Goal: Task Accomplishment & Management: Use online tool/utility

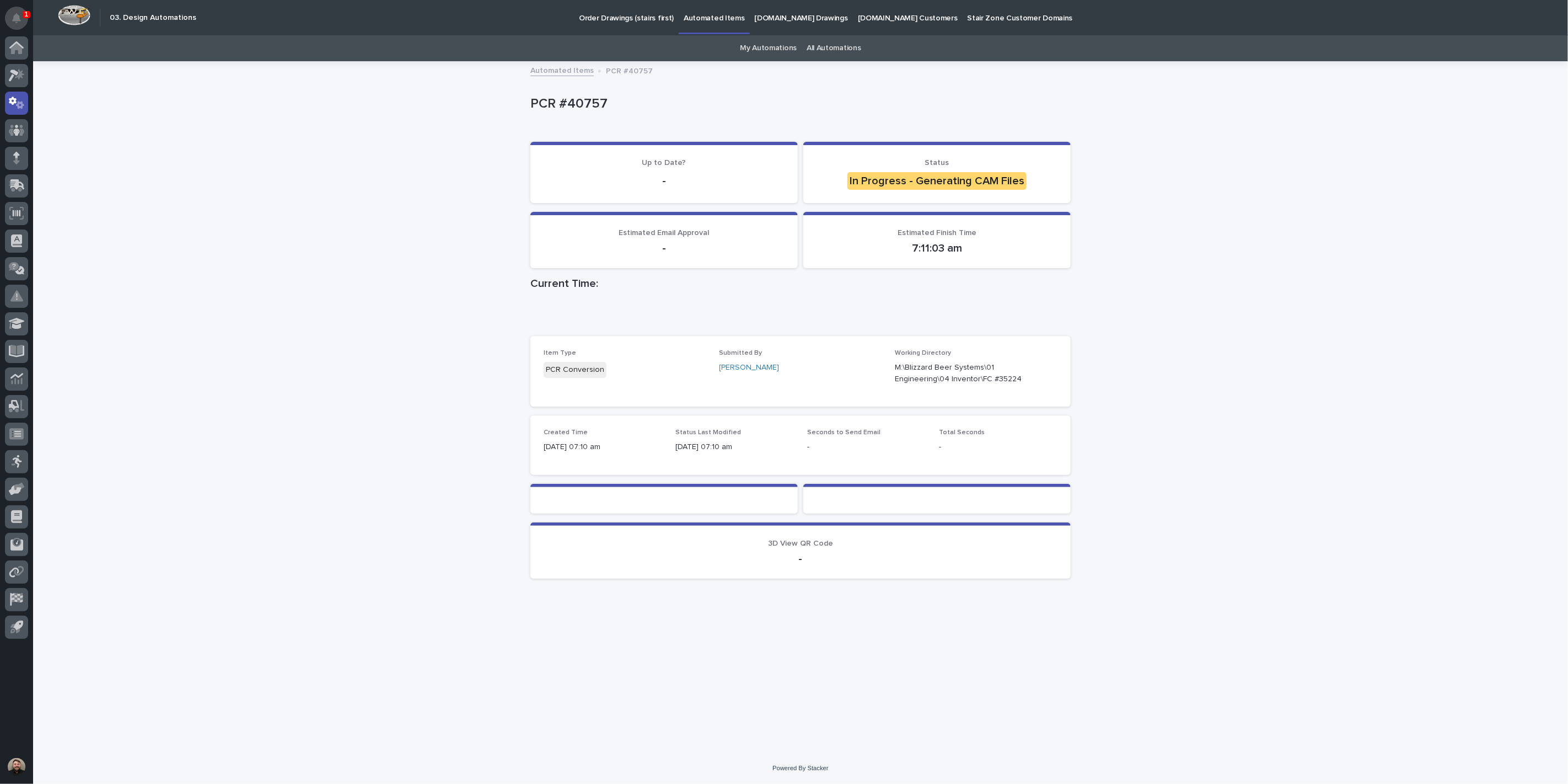
click at [21, 20] on icon "Notifications" at bounding box center [17, 18] width 9 height 10
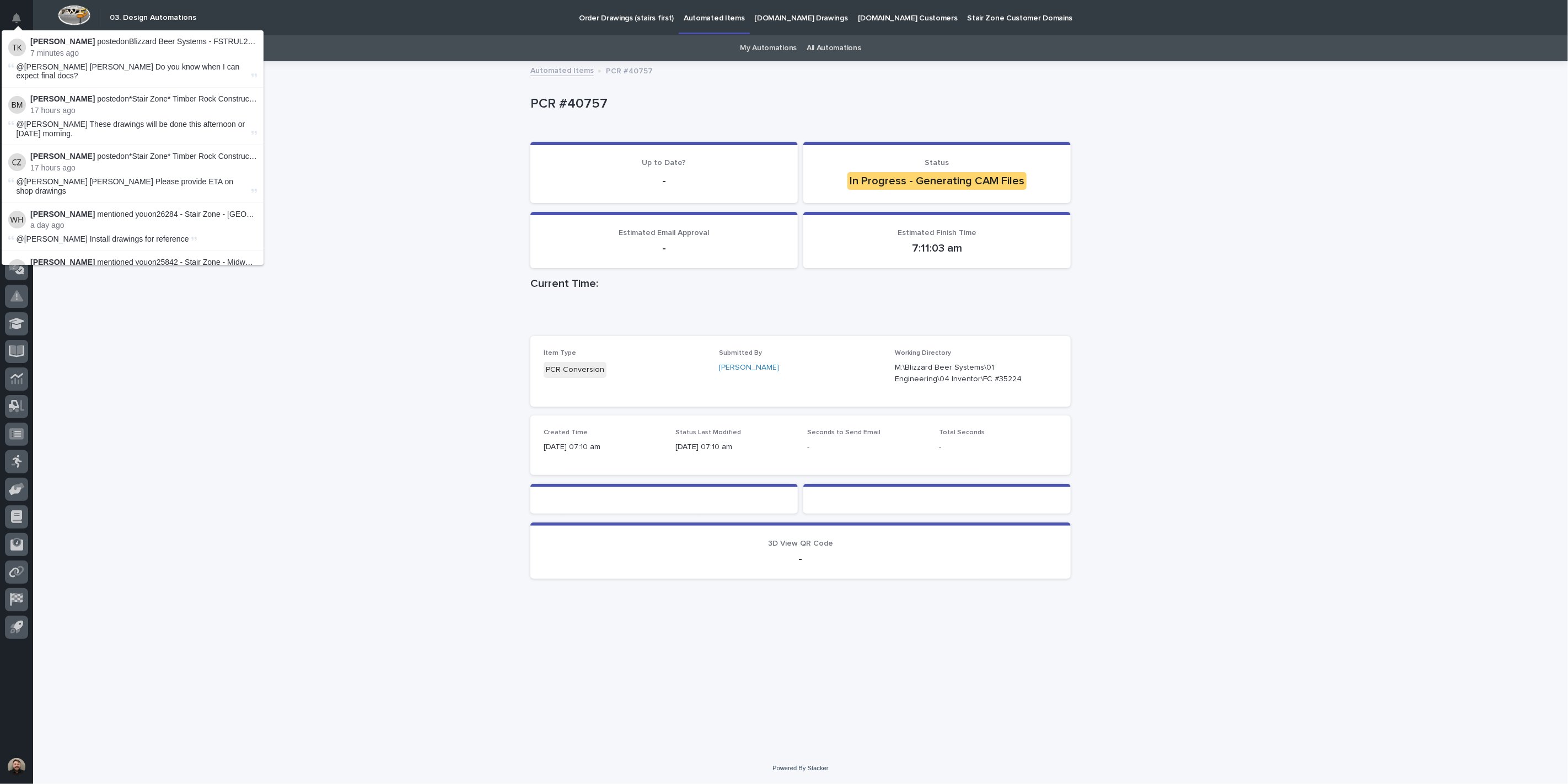
click at [491, 293] on div "Loading... Saving… Loading... Saving… PCR #40757 PCR #40757 Sorry, there was an…" at bounding box center [800, 407] width 1535 height 690
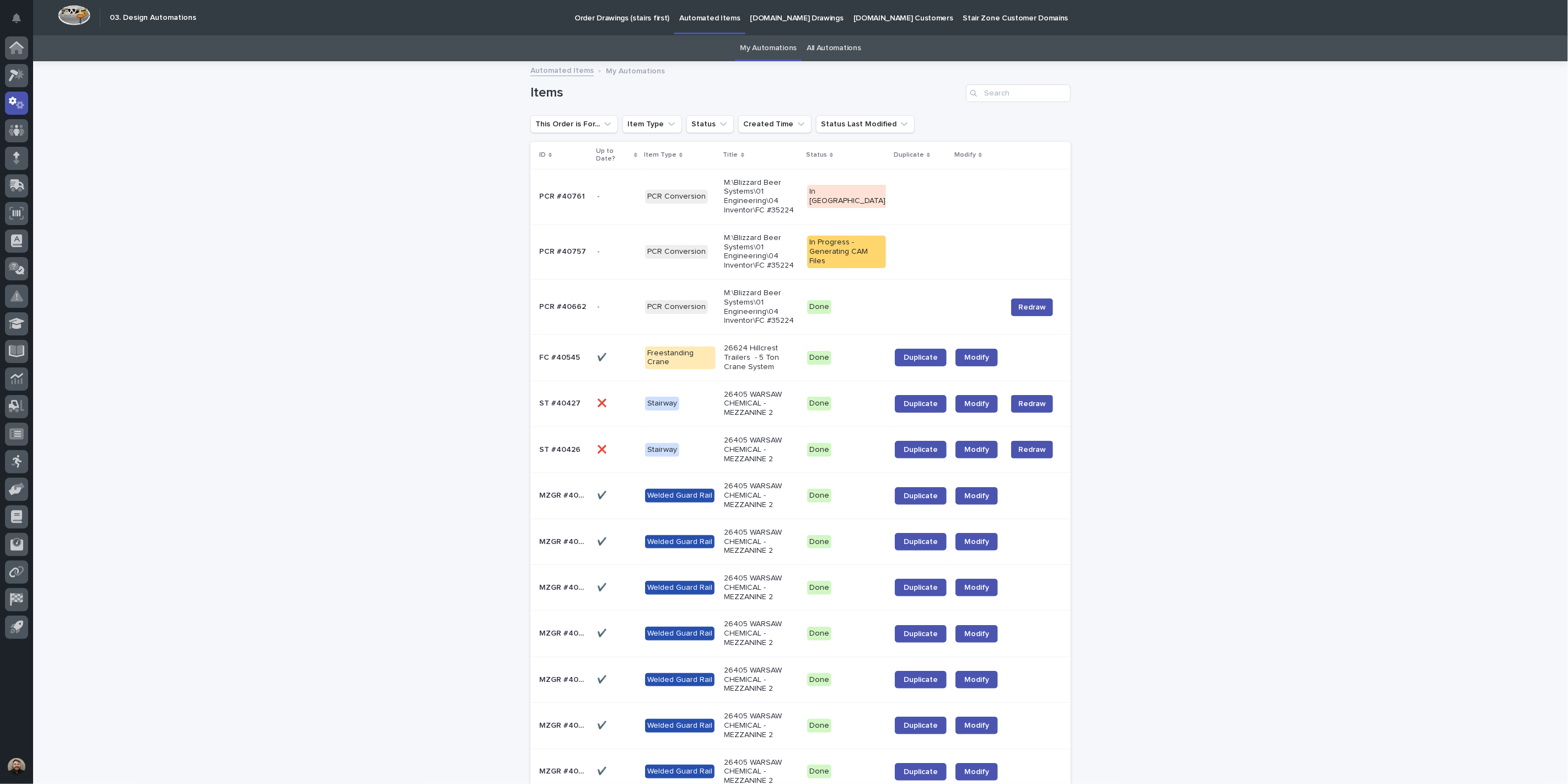
click at [851, 44] on link "All Automations" at bounding box center [833, 48] width 54 height 26
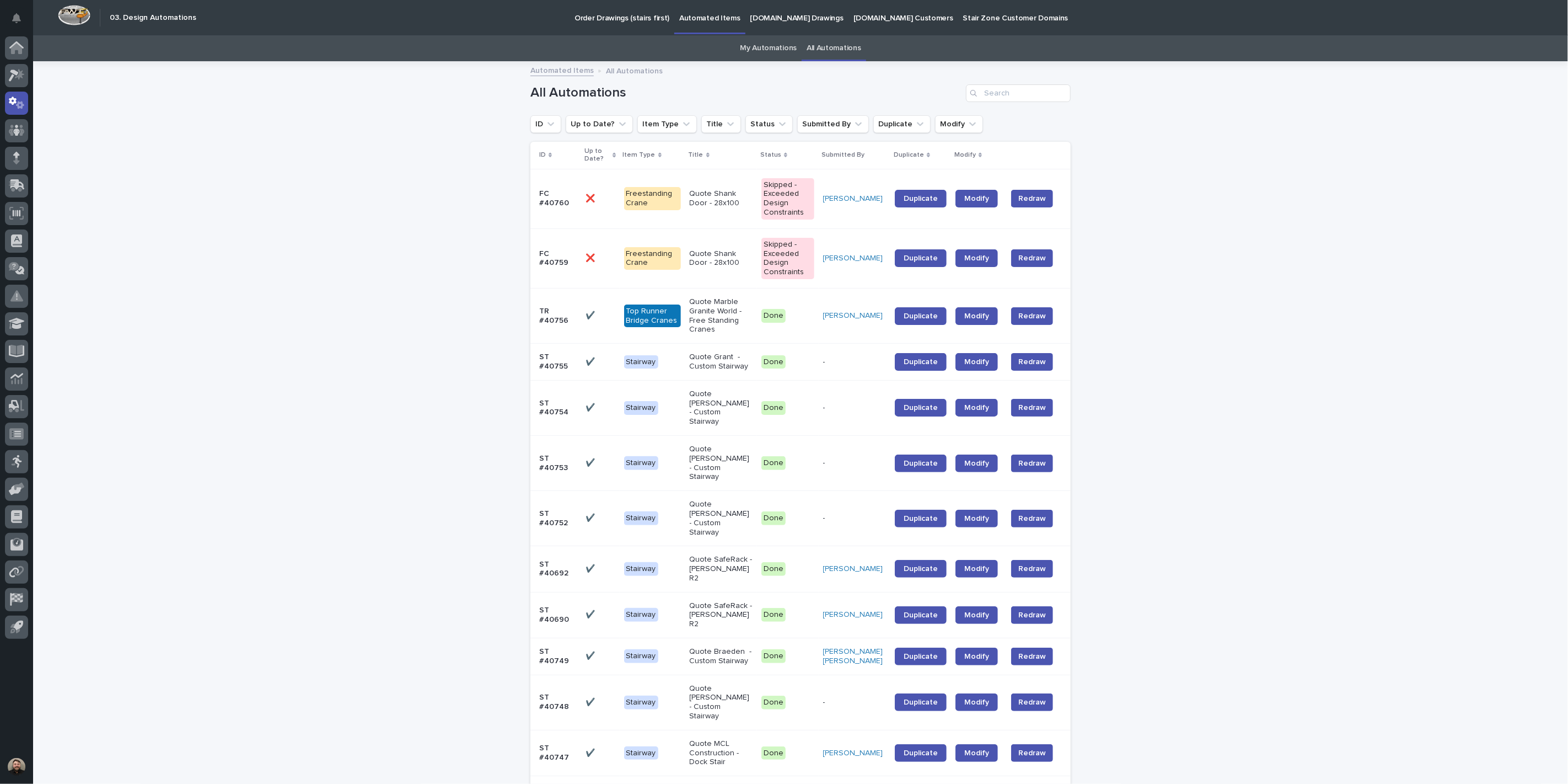
click at [751, 46] on link "My Automations" at bounding box center [768, 48] width 57 height 26
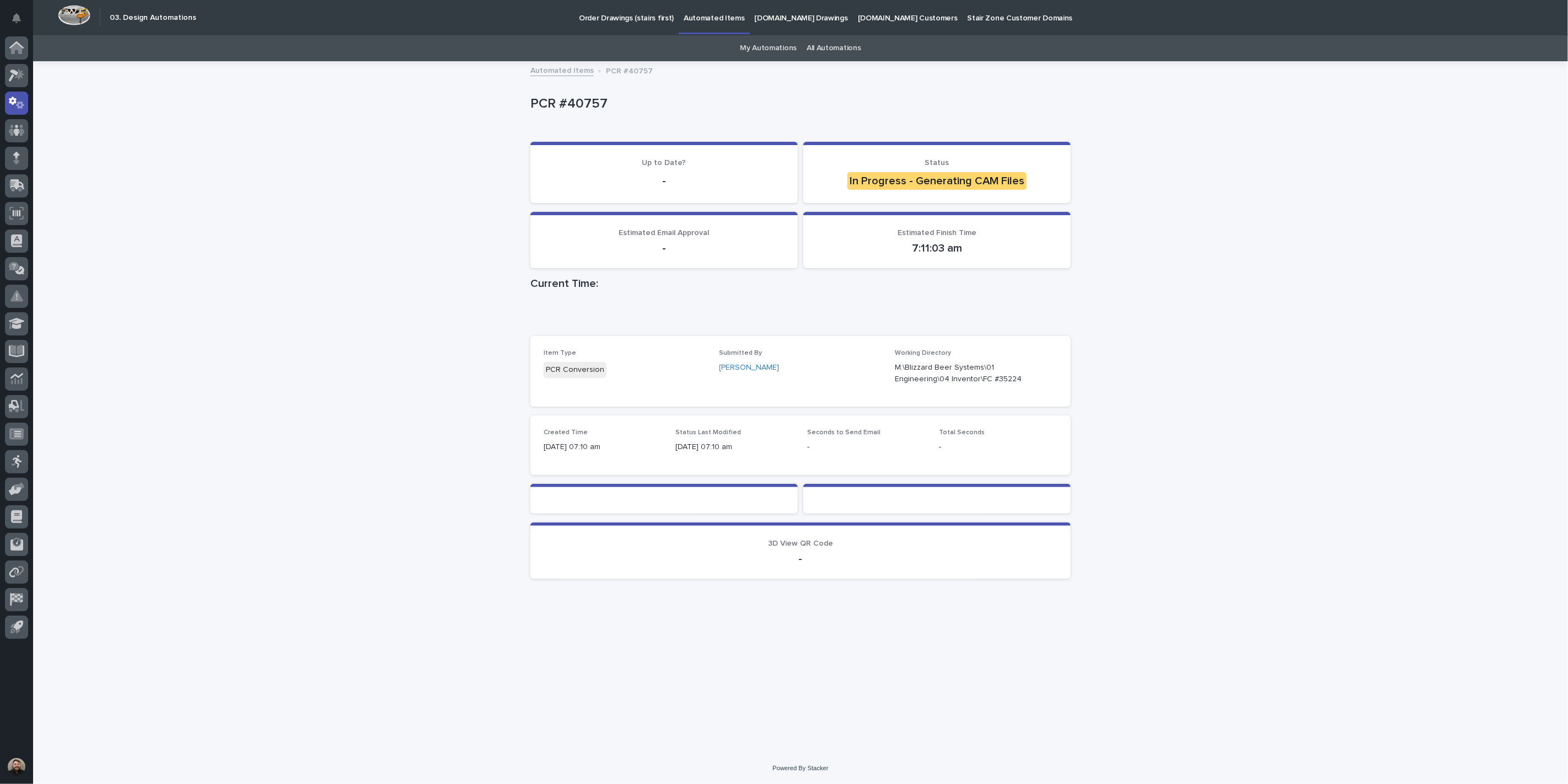
click at [762, 47] on link "My Automations" at bounding box center [768, 48] width 57 height 26
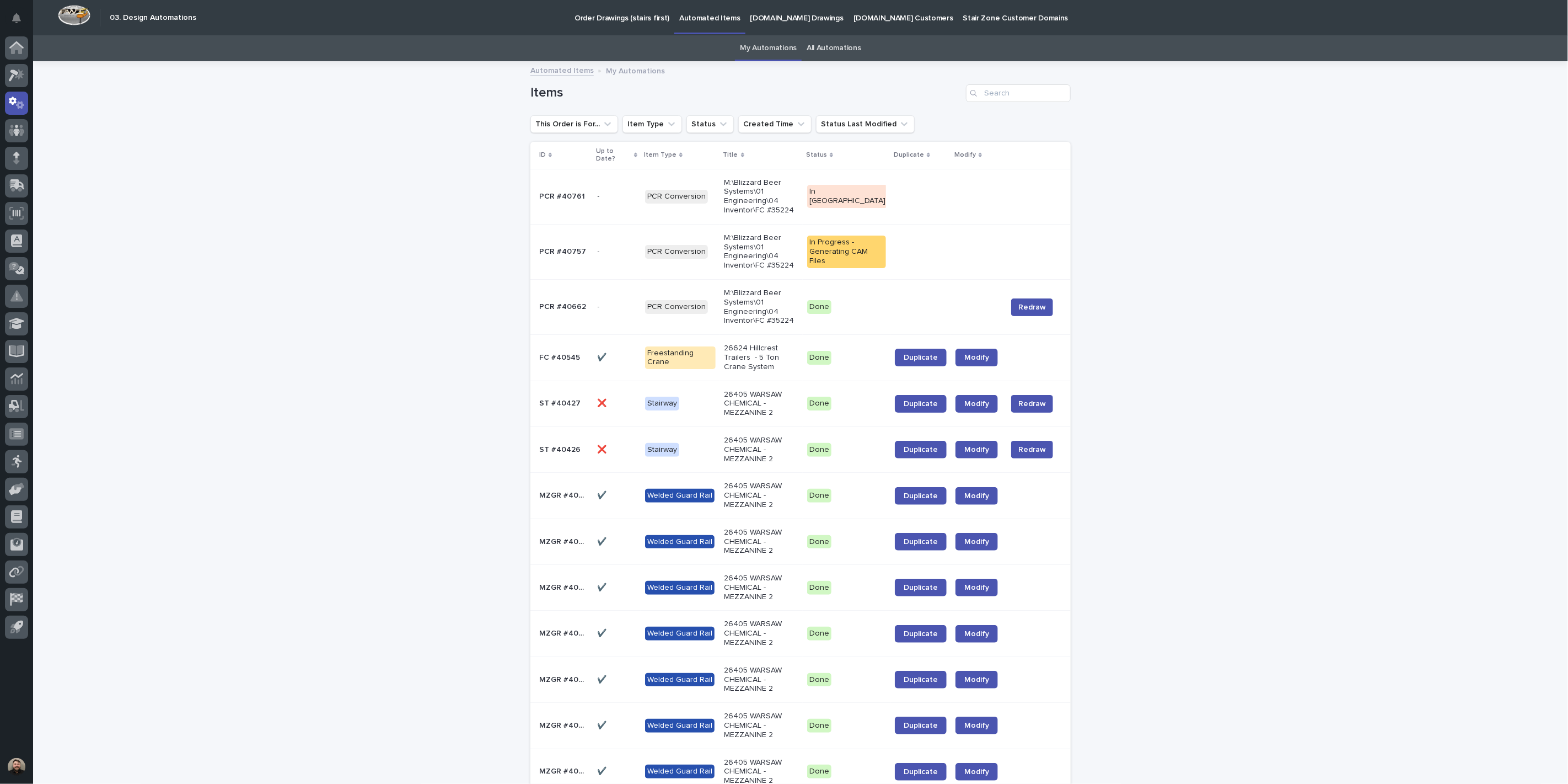
click at [621, 19] on p "Order Drawings (stairs first)" at bounding box center [622, 12] width 95 height 23
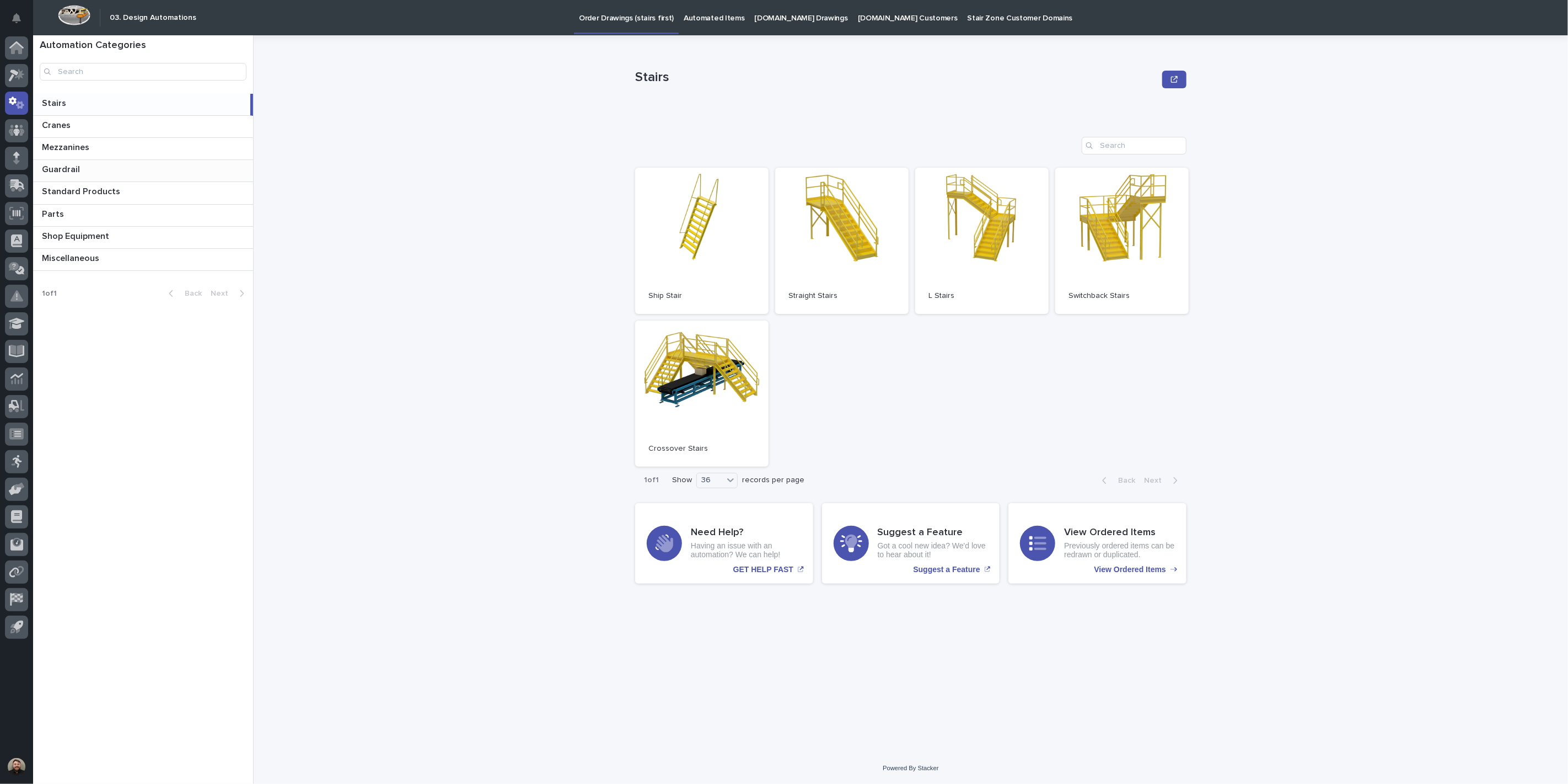
click at [92, 171] on p at bounding box center [145, 169] width 206 height 10
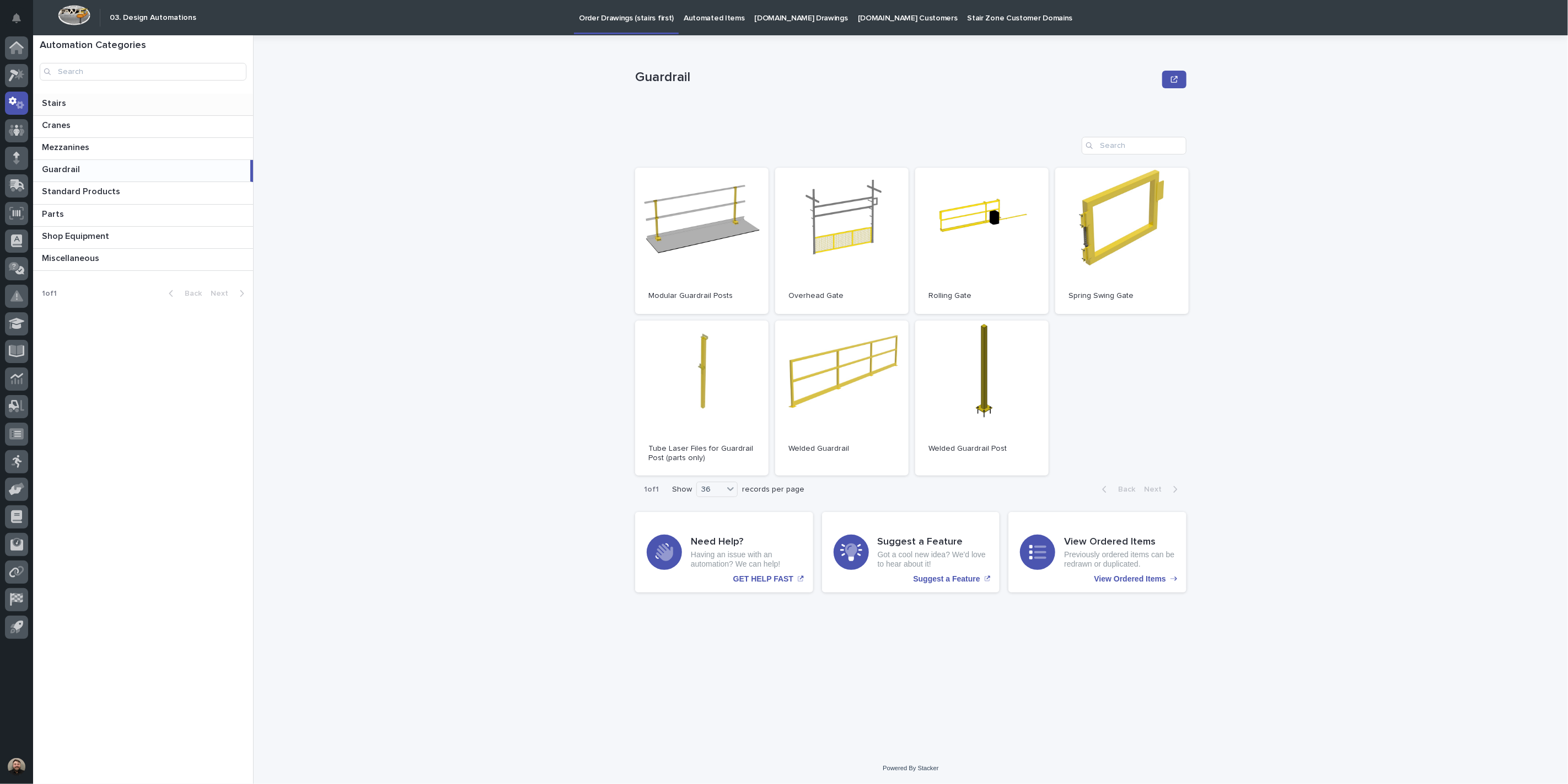
click at [105, 109] on div "Stairs Stairs" at bounding box center [143, 104] width 220 height 21
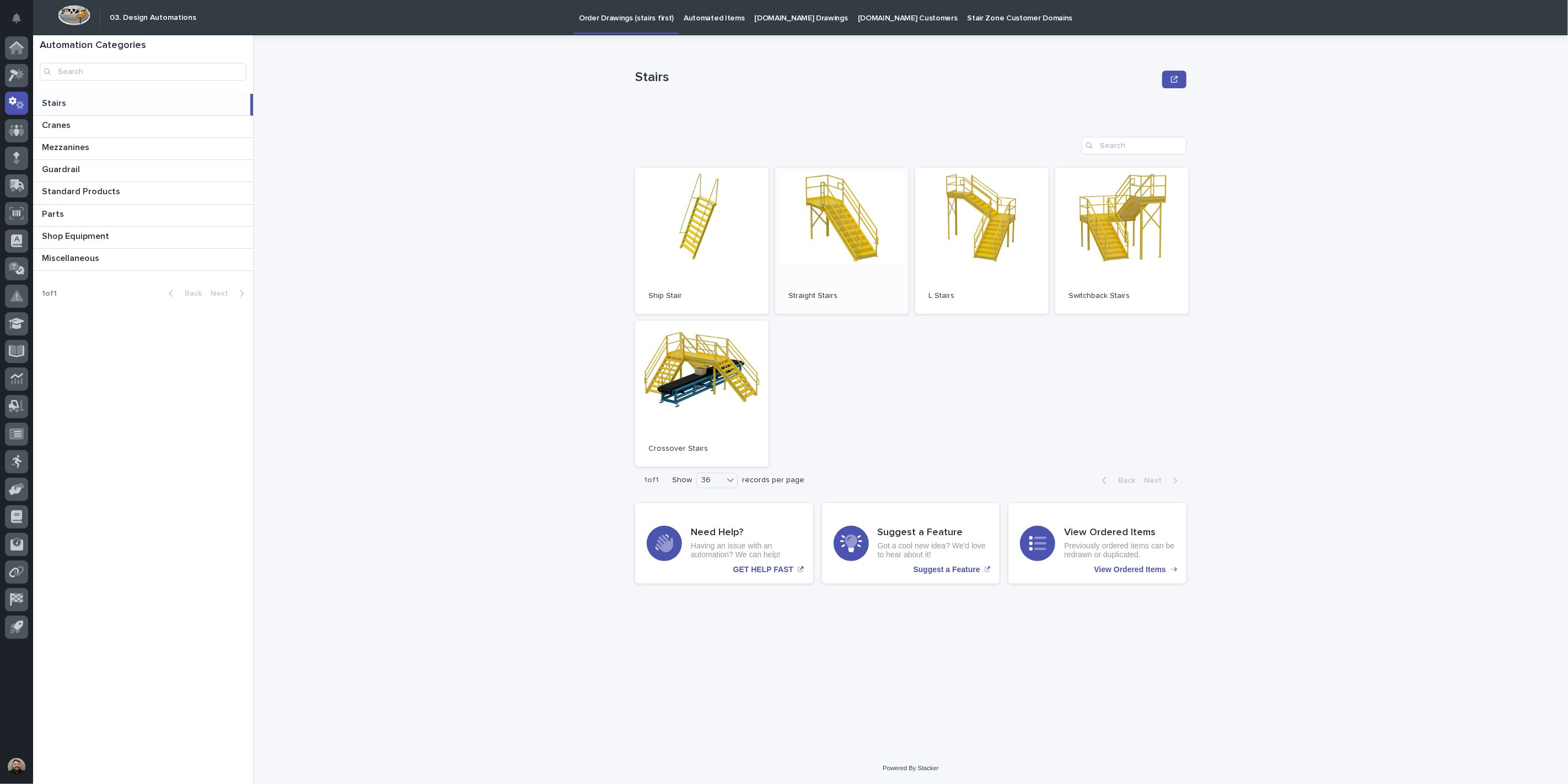
click at [839, 257] on link "Open" at bounding box center [842, 241] width 133 height 146
click at [722, 17] on p "Automated Items" at bounding box center [714, 12] width 61 height 23
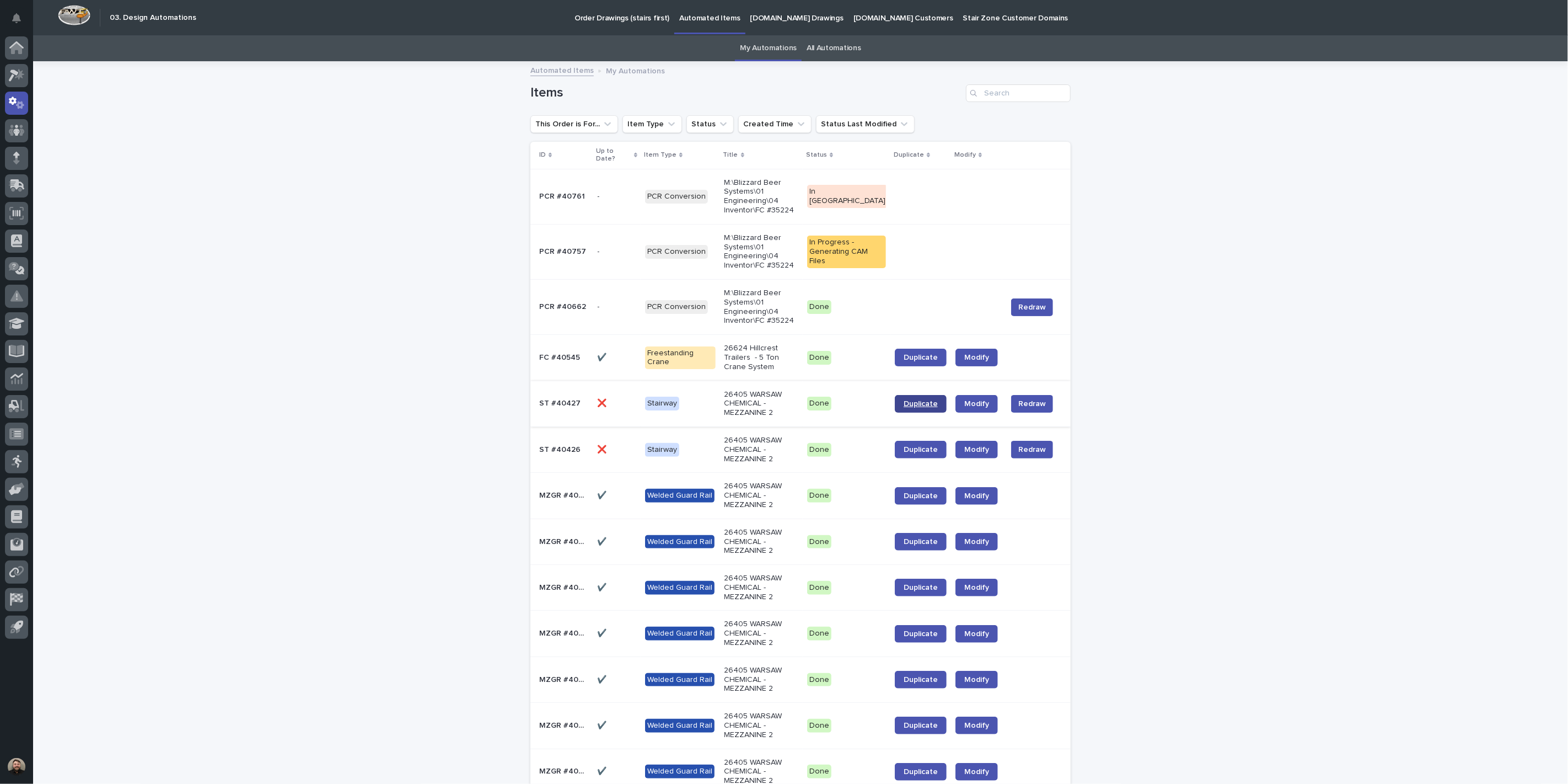
click at [917, 403] on link "Duplicate" at bounding box center [921, 404] width 52 height 18
click at [764, 57] on link "My Automations" at bounding box center [768, 48] width 57 height 26
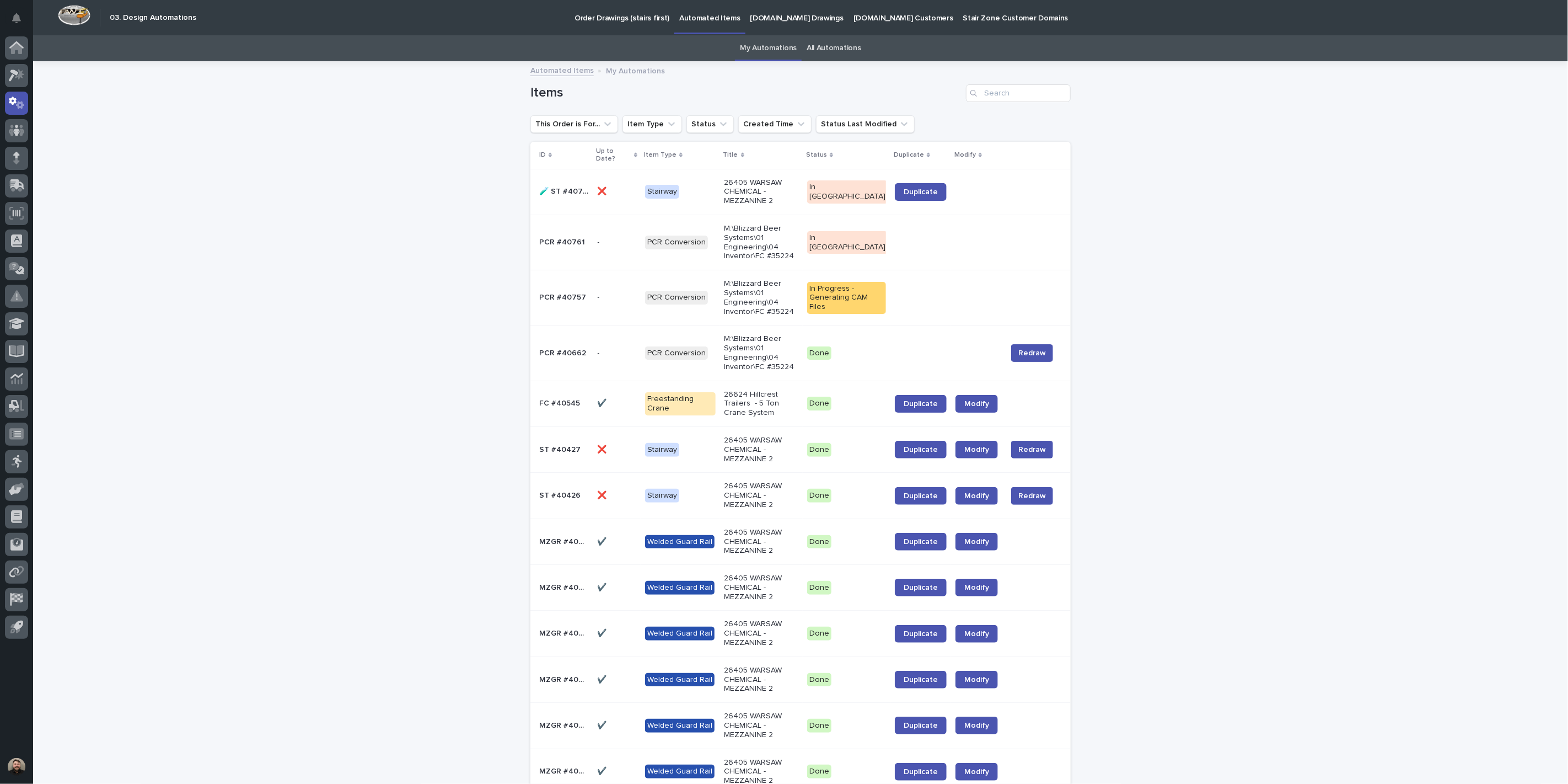
click at [812, 45] on link "All Automations" at bounding box center [833, 48] width 54 height 26
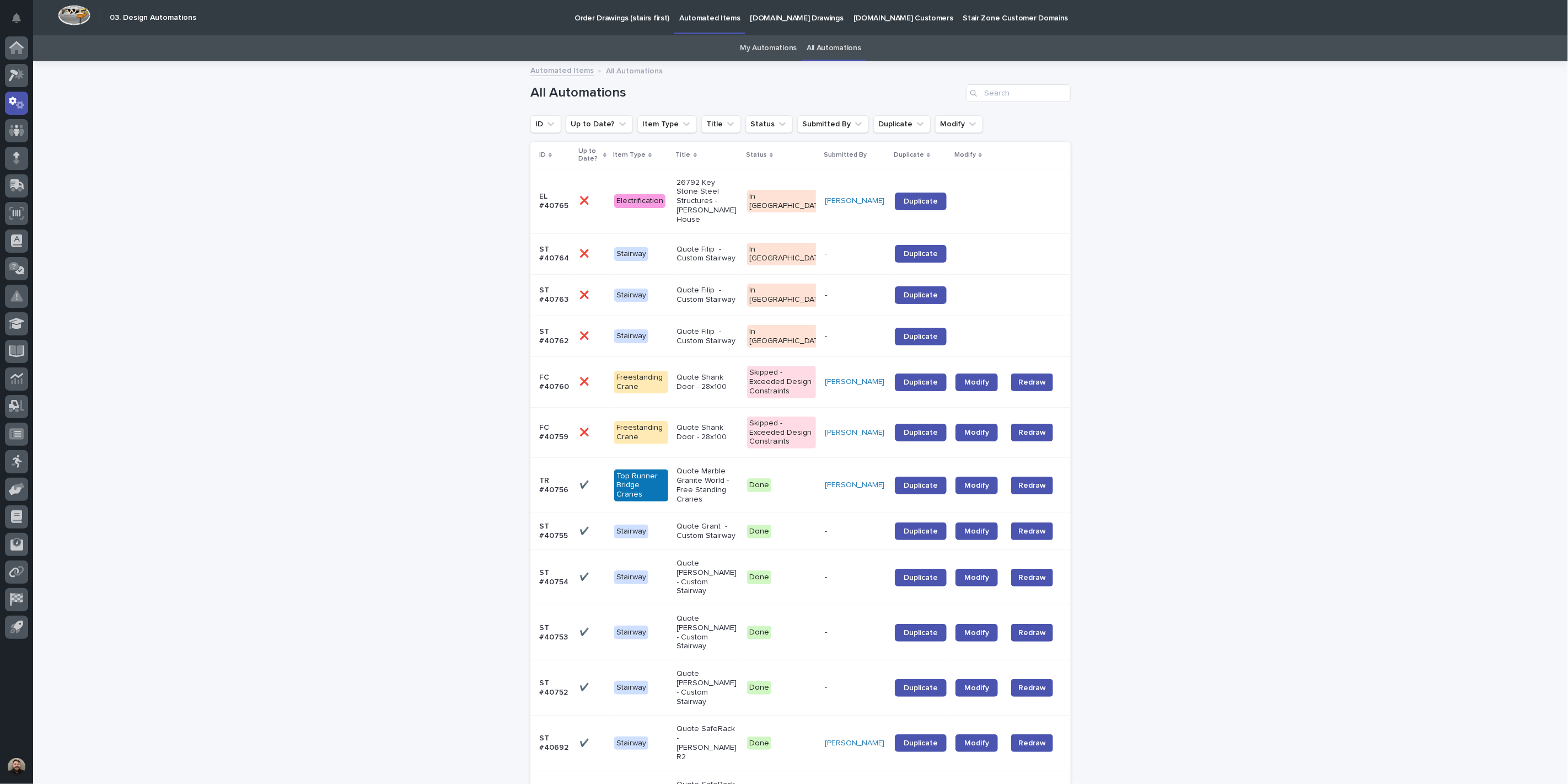
click at [788, 47] on link "My Automations" at bounding box center [768, 48] width 57 height 26
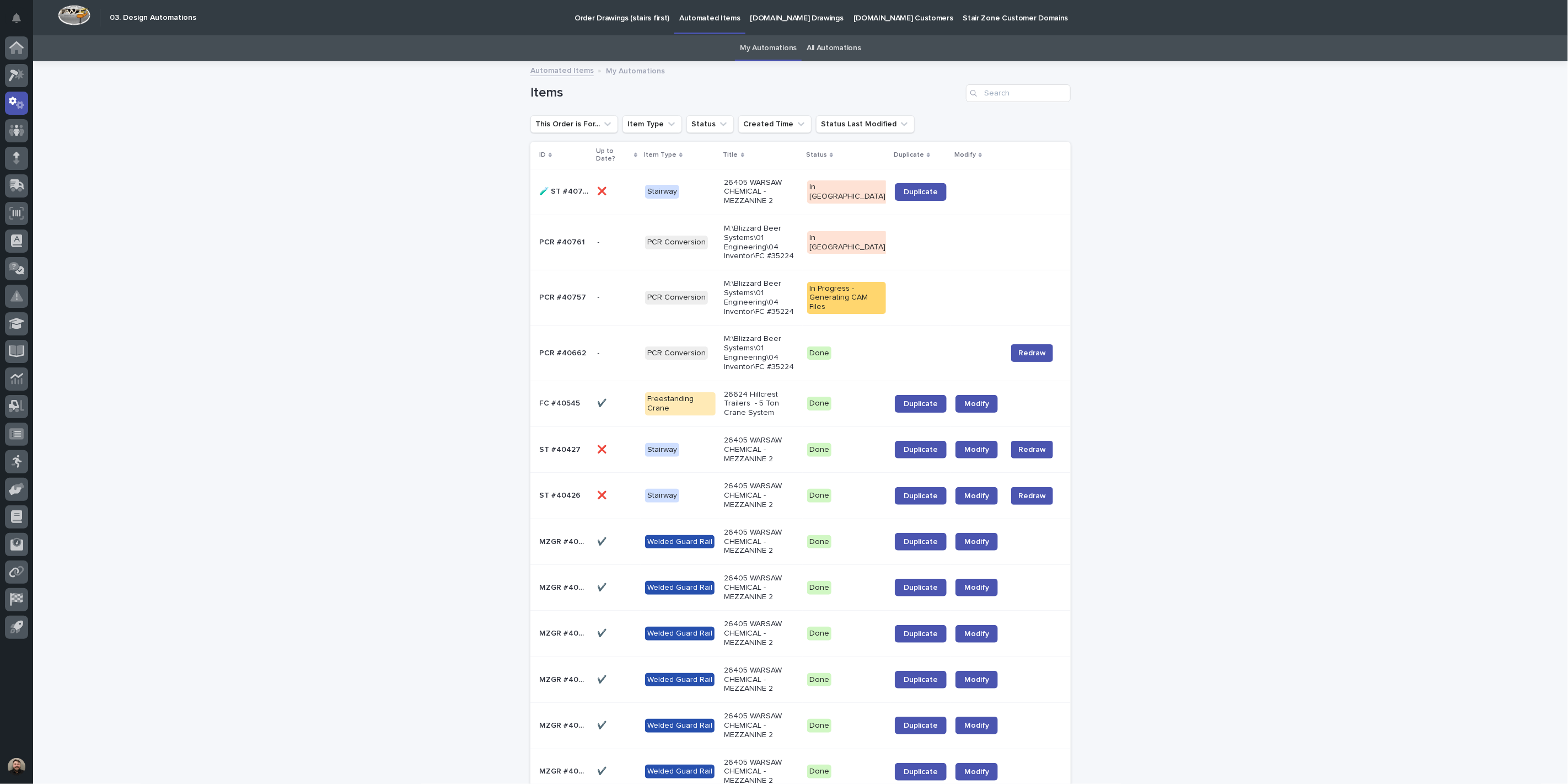
click at [806, 45] on link "All Automations" at bounding box center [833, 48] width 54 height 26
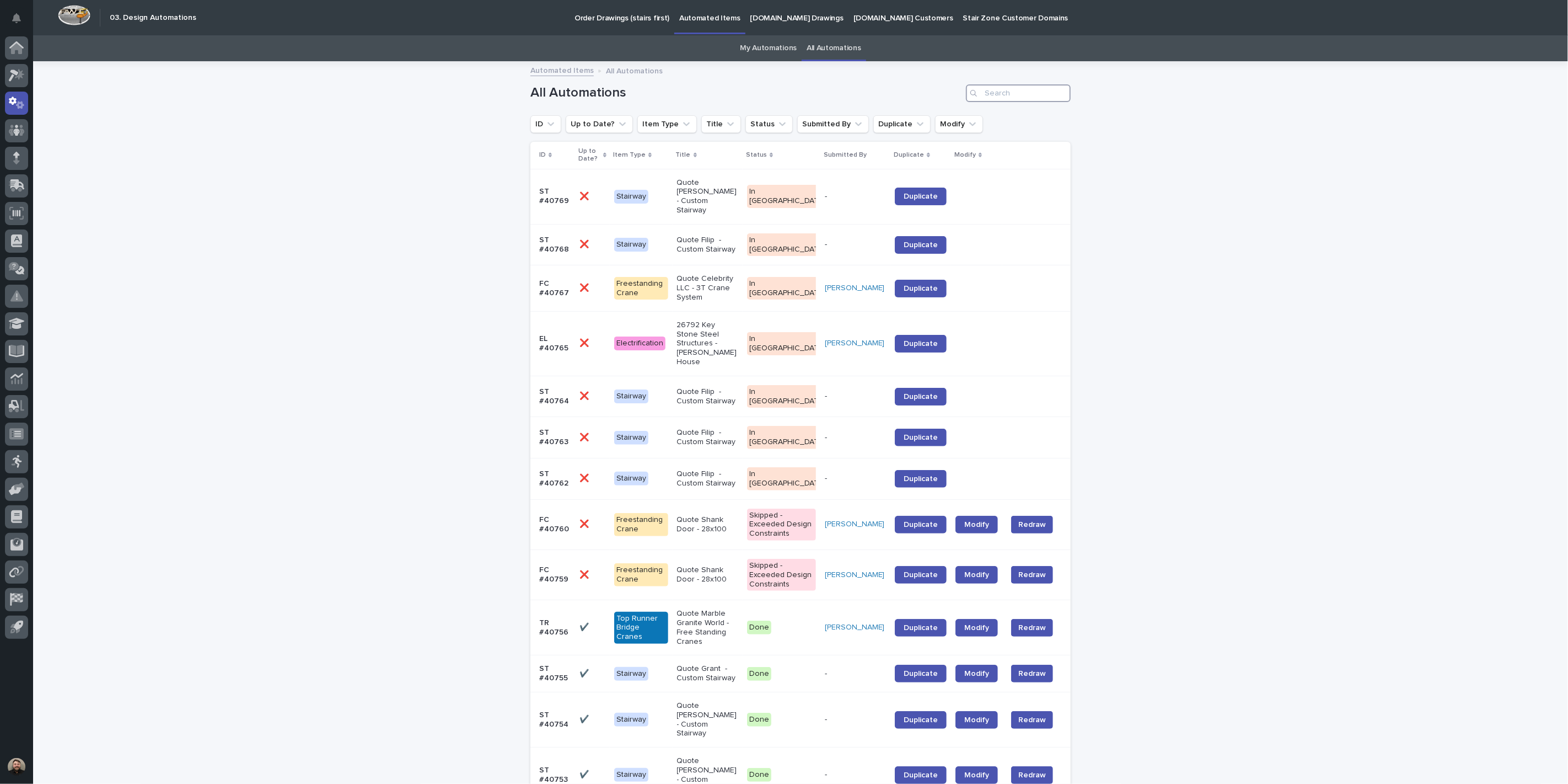
click at [980, 95] on input "Search" at bounding box center [1018, 94] width 105 height 18
type input "40"
click at [12, 40] on div at bounding box center [17, 48] width 23 height 23
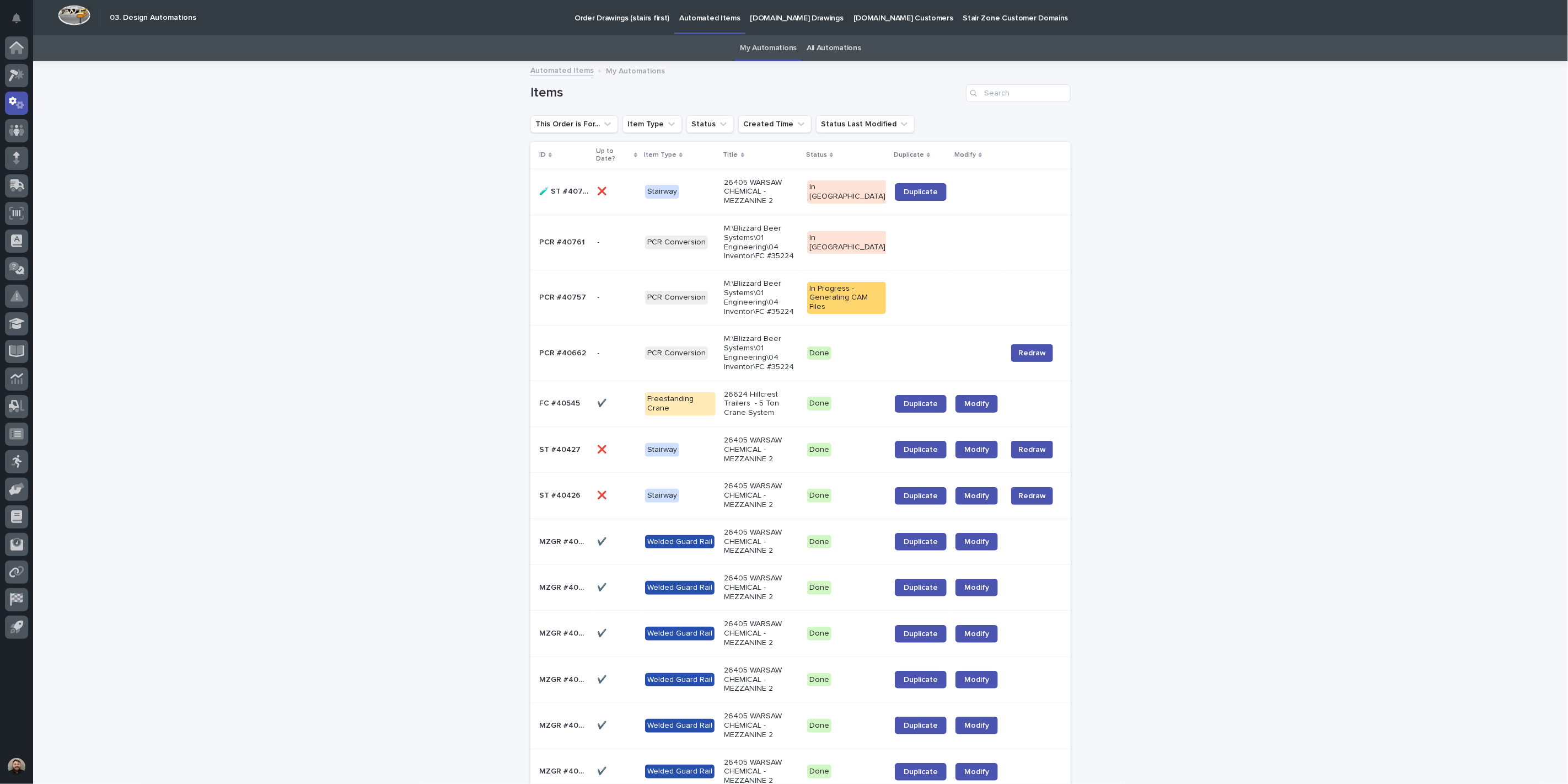
click at [809, 50] on link "All Automations" at bounding box center [833, 48] width 54 height 26
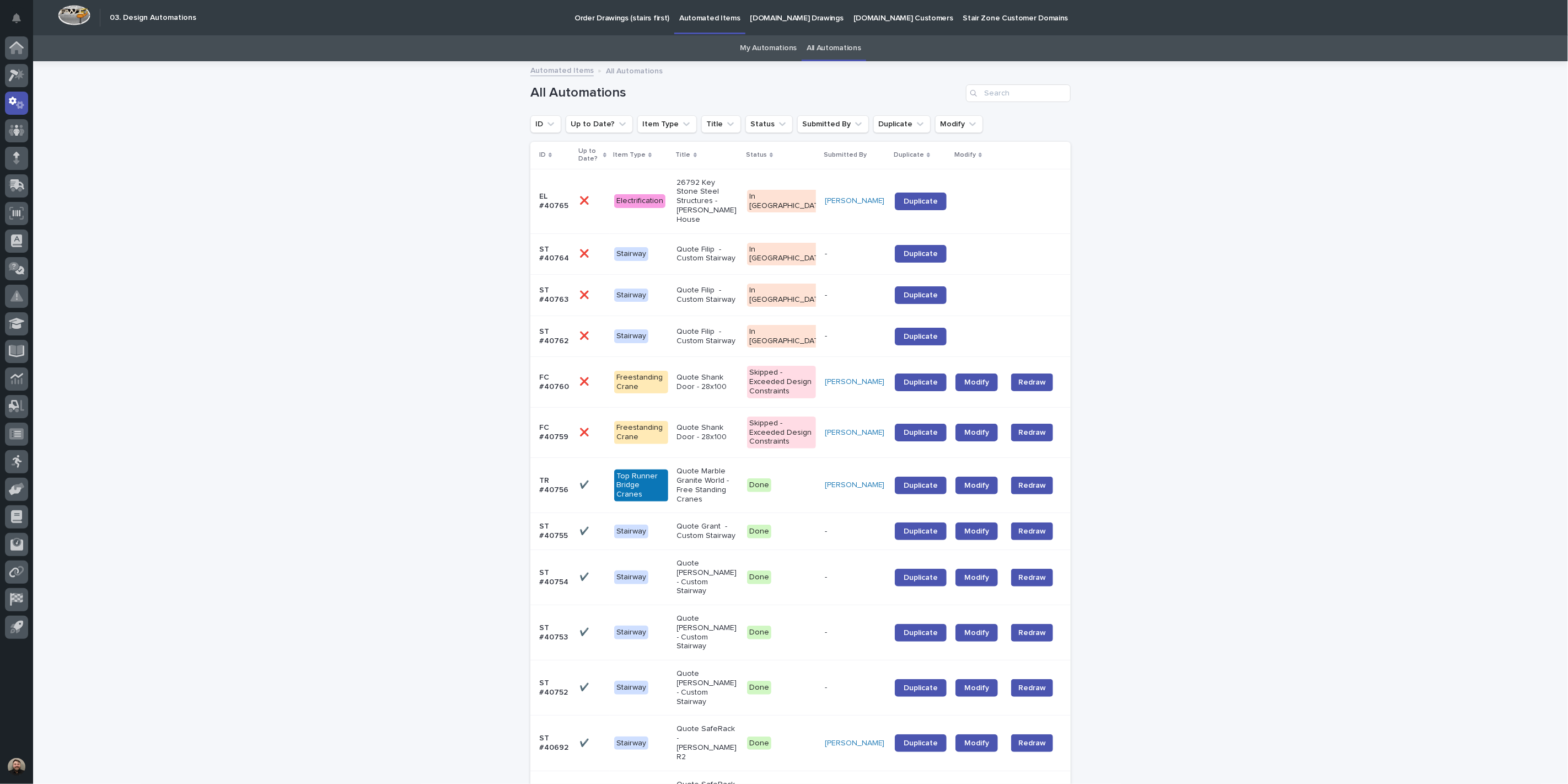
click at [745, 51] on link "My Automations" at bounding box center [768, 48] width 57 height 26
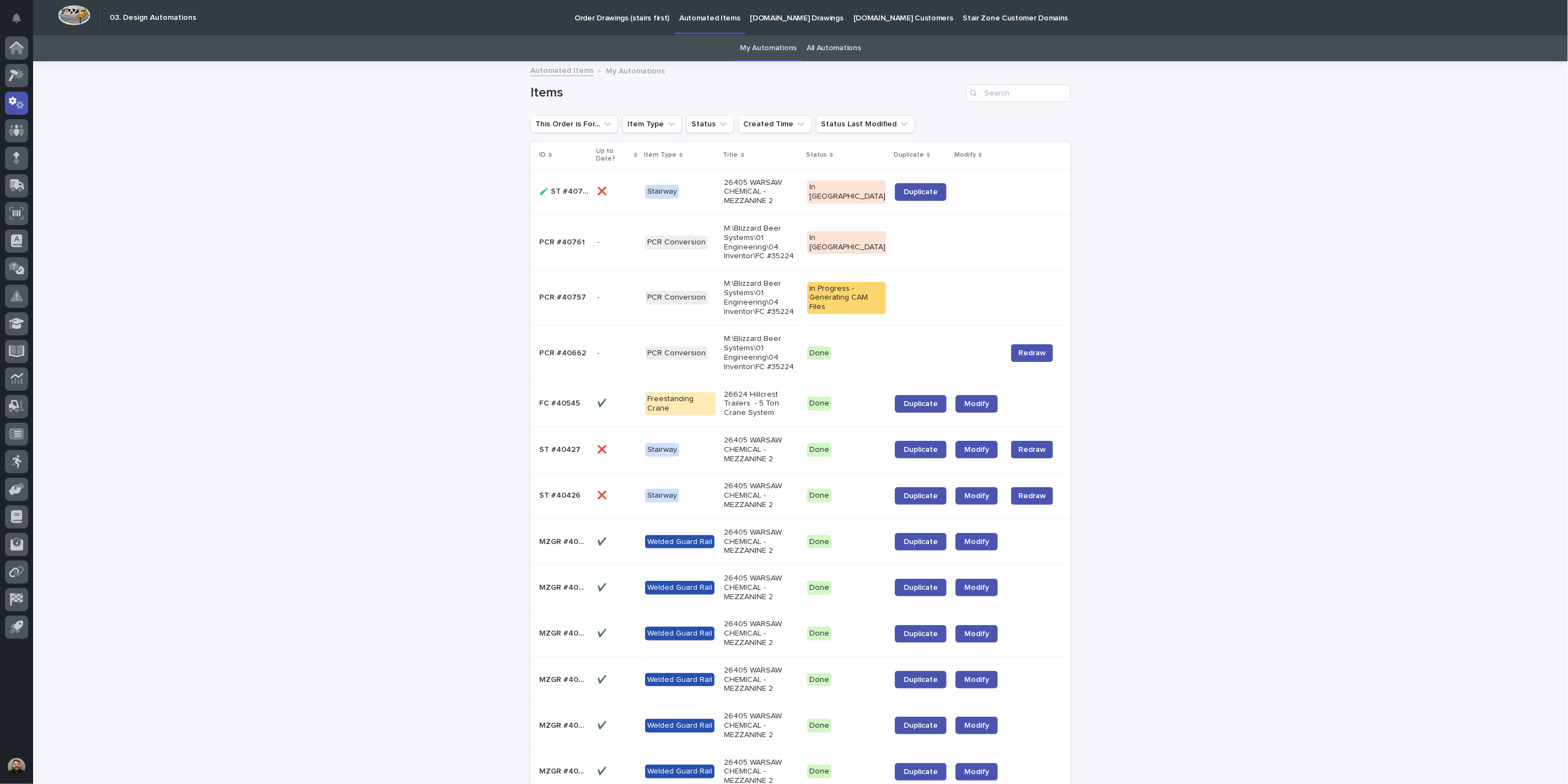
click at [807, 57] on link "All Automations" at bounding box center [833, 48] width 54 height 26
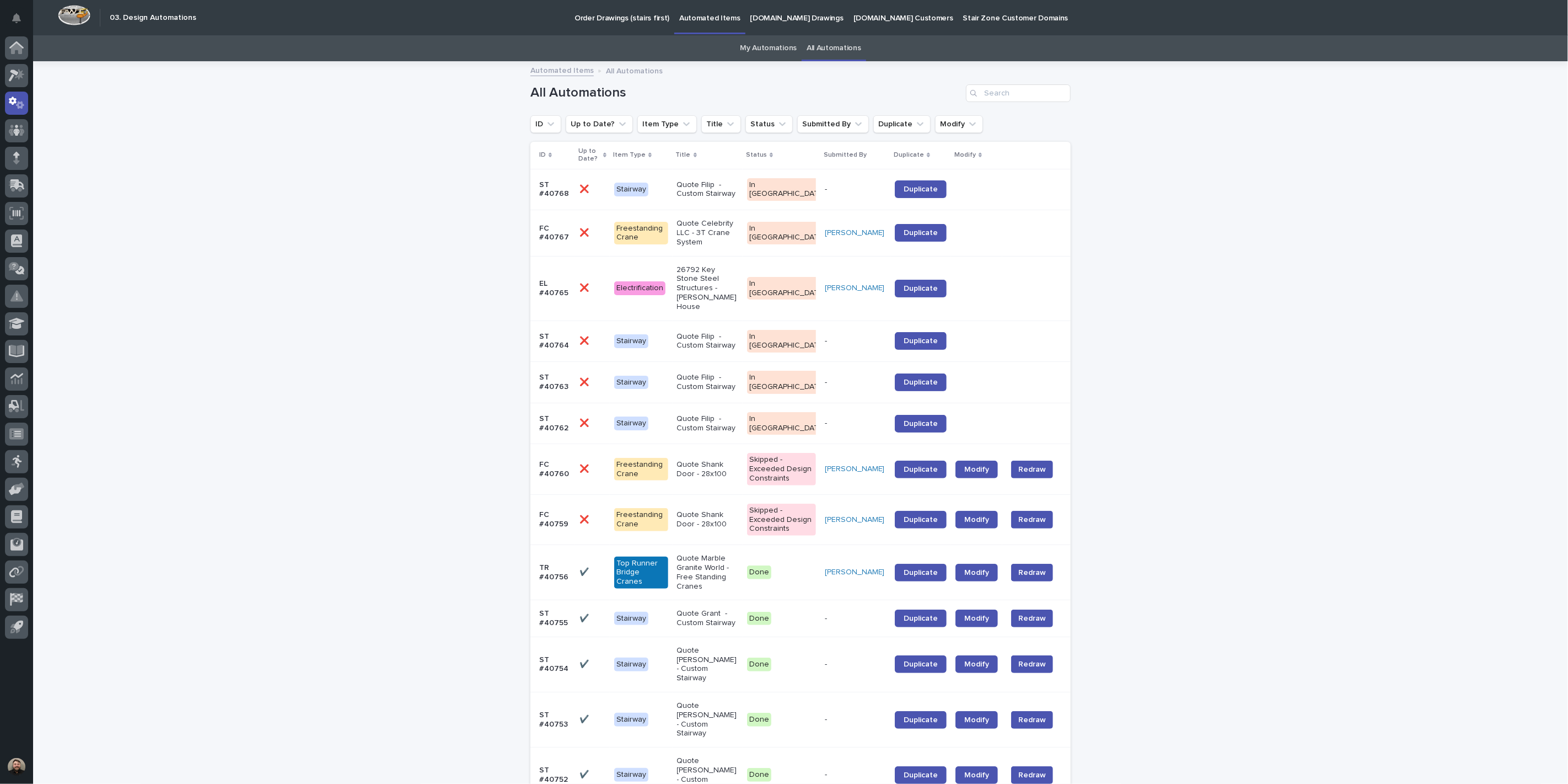
click at [775, 40] on link "My Automations" at bounding box center [768, 48] width 57 height 26
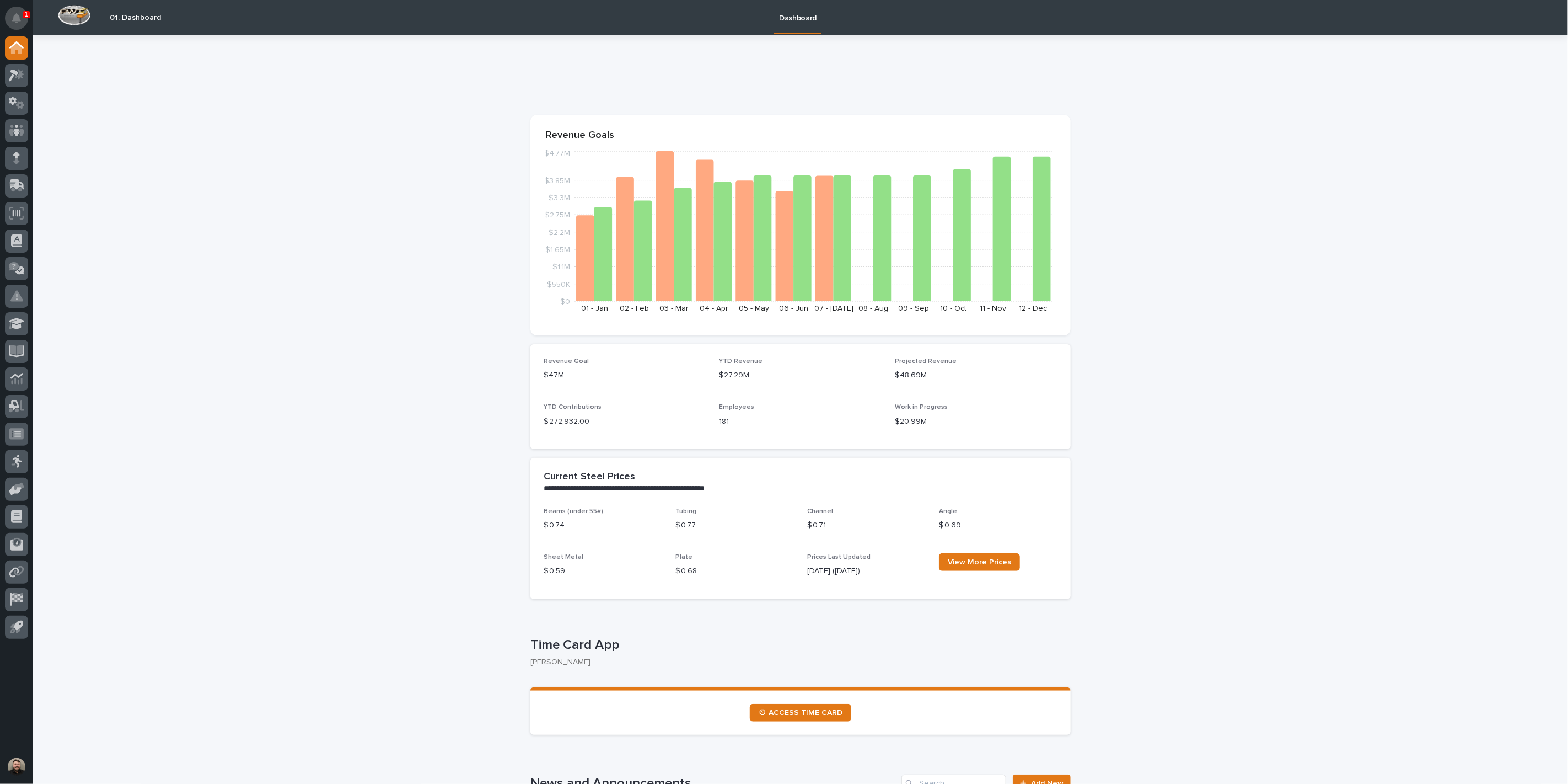
click at [20, 10] on button "Notifications" at bounding box center [17, 19] width 23 height 23
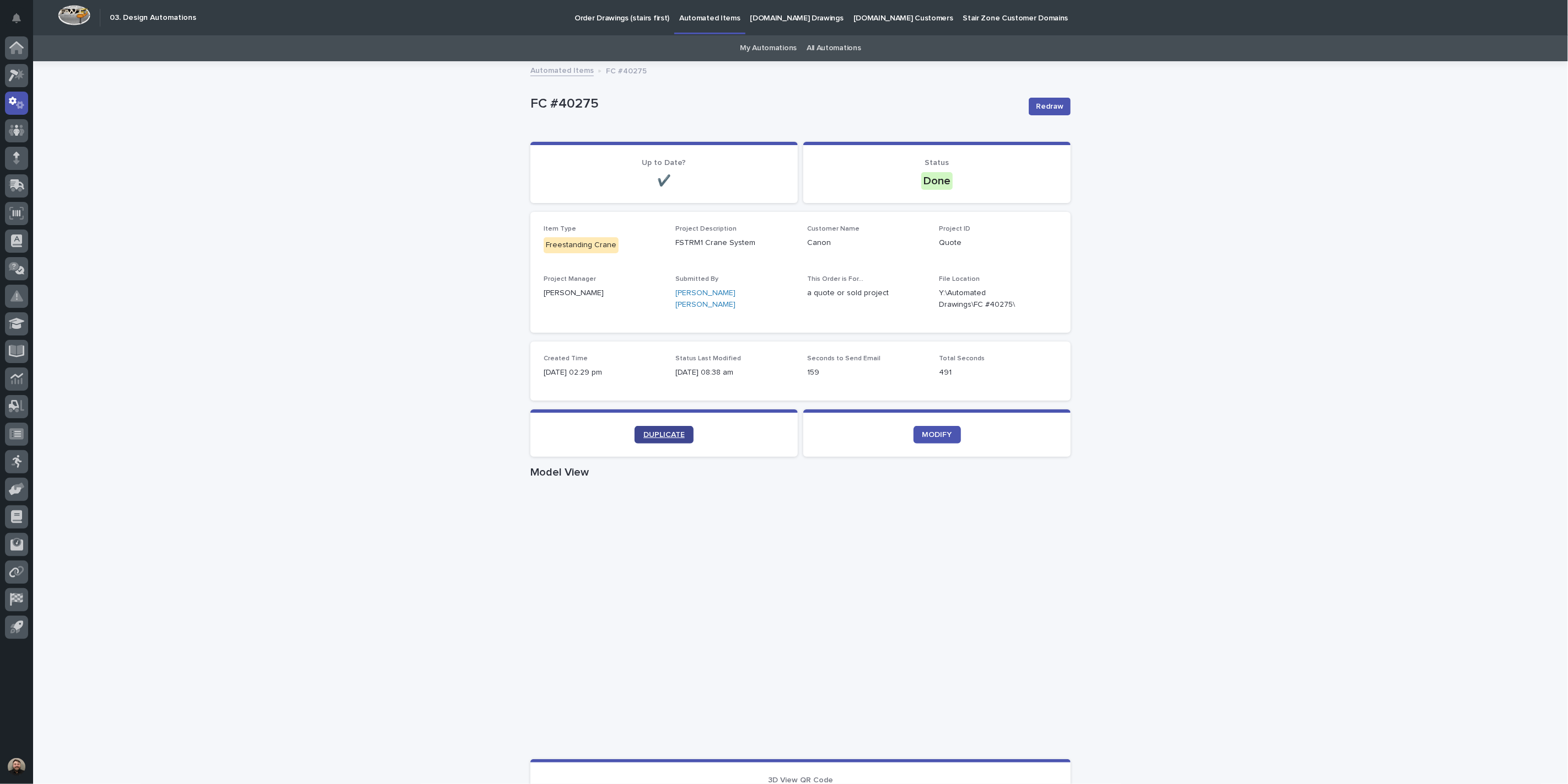
click at [677, 432] on span "DUPLICATE" at bounding box center [664, 434] width 41 height 8
